Goal: Information Seeking & Learning: Learn about a topic

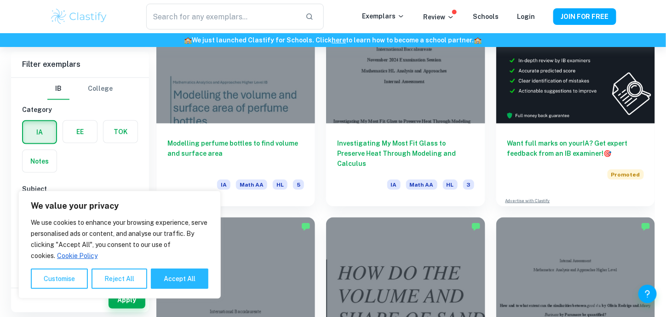
scroll to position [306, 0]
click at [186, 277] on button "Accept All" at bounding box center [180, 278] width 58 height 20
checkbox input "true"
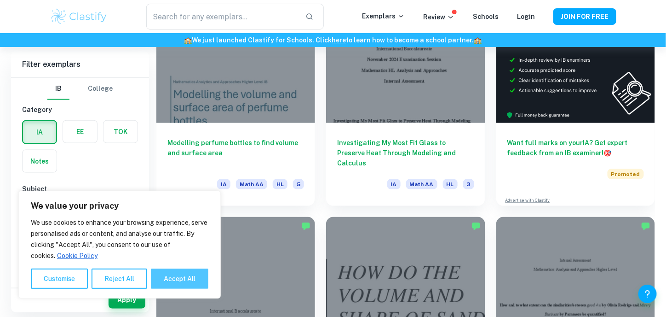
checkbox input "true"
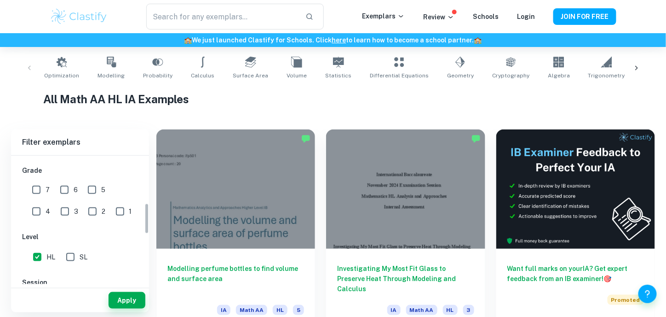
scroll to position [198, 0]
click at [36, 189] on input "7" at bounding box center [36, 187] width 18 height 18
checkbox input "true"
click at [122, 297] on button "Apply" at bounding box center [127, 300] width 37 height 17
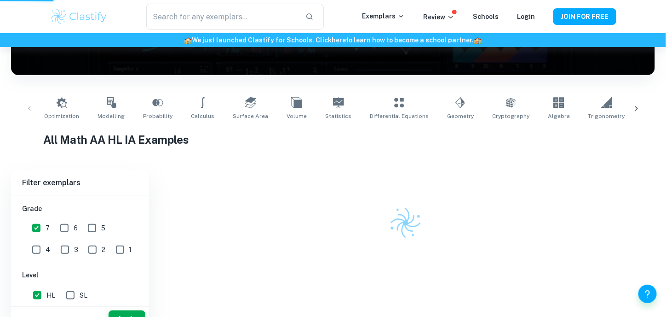
scroll to position [132, 0]
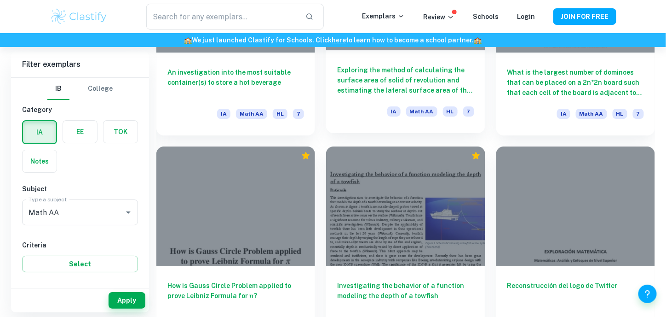
scroll to position [1015, 0]
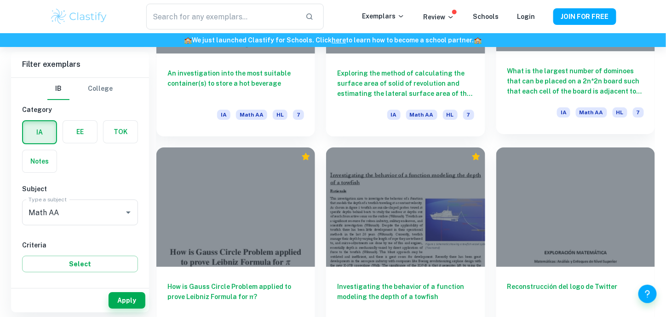
click at [577, 68] on h6 "What is the largest number of dominoes that can be placed on a 2n*2n board such…" at bounding box center [576, 81] width 137 height 30
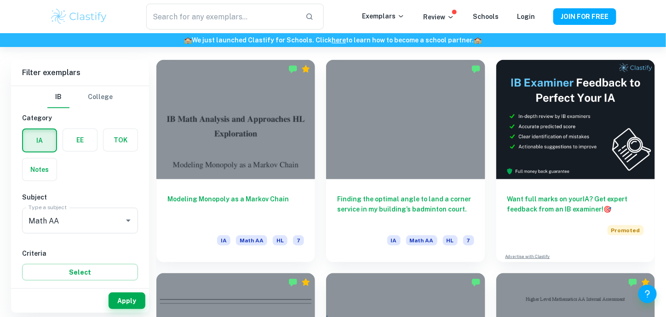
scroll to position [251, 0]
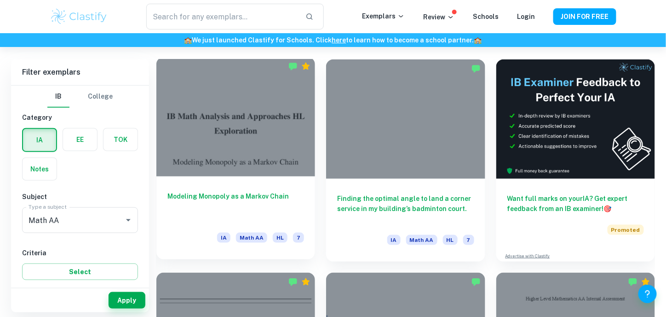
click at [232, 107] on div at bounding box center [235, 116] width 159 height 119
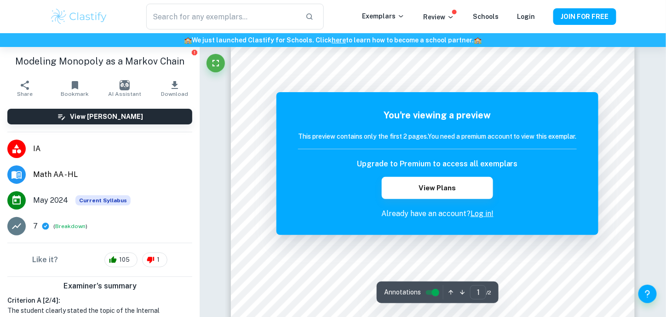
scroll to position [12, 0]
click at [467, 215] on p "Already have an account? Log in!" at bounding box center [437, 213] width 279 height 11
click at [479, 214] on link "Log in!" at bounding box center [482, 213] width 23 height 9
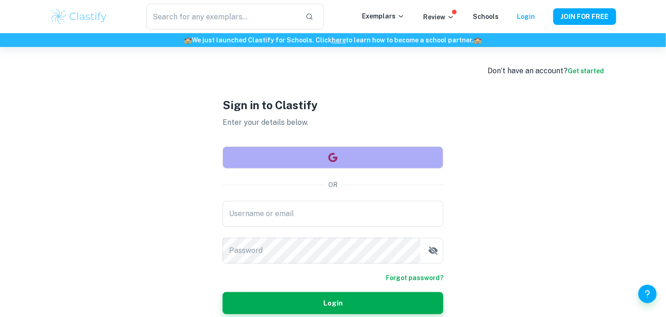
click at [267, 151] on button "button" at bounding box center [333, 157] width 221 height 22
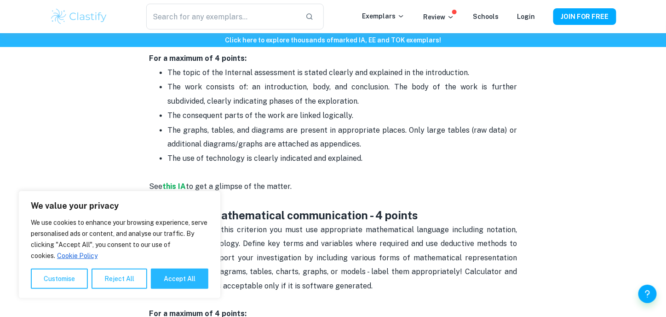
scroll to position [549, 0]
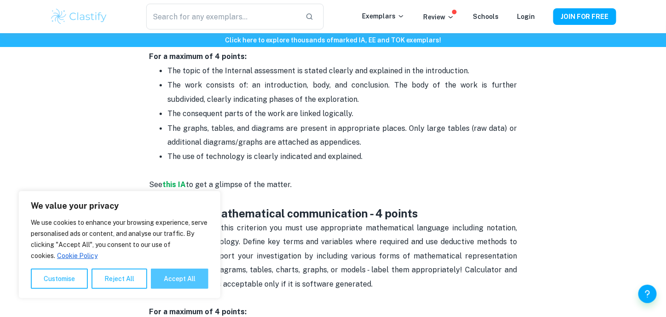
click at [162, 275] on button "Accept All" at bounding box center [180, 278] width 58 height 20
checkbox input "true"
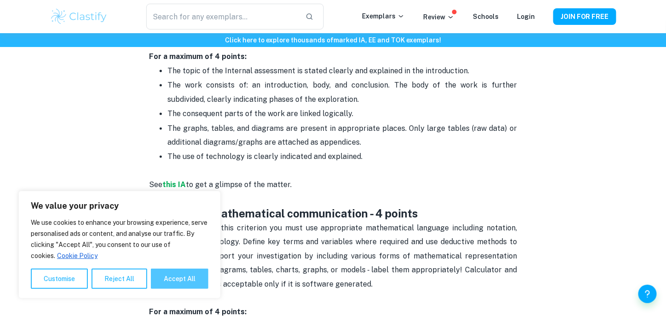
checkbox input "true"
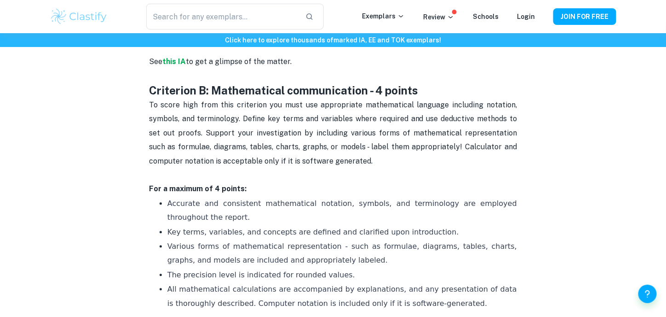
scroll to position [674, 0]
